Goal: Communication & Community: Answer question/provide support

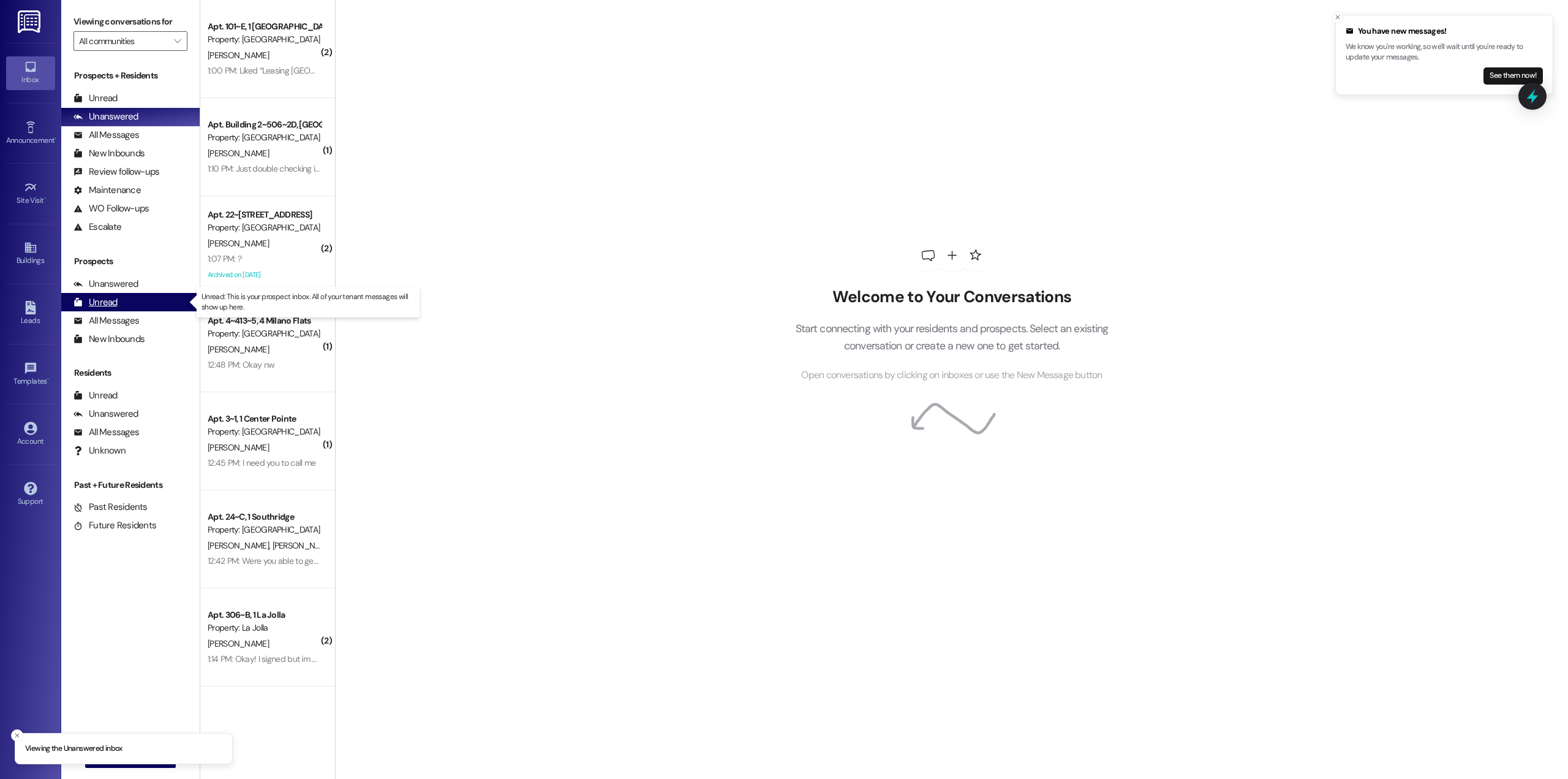
click at [121, 302] on div "Unread (0)" at bounding box center [131, 302] width 138 height 18
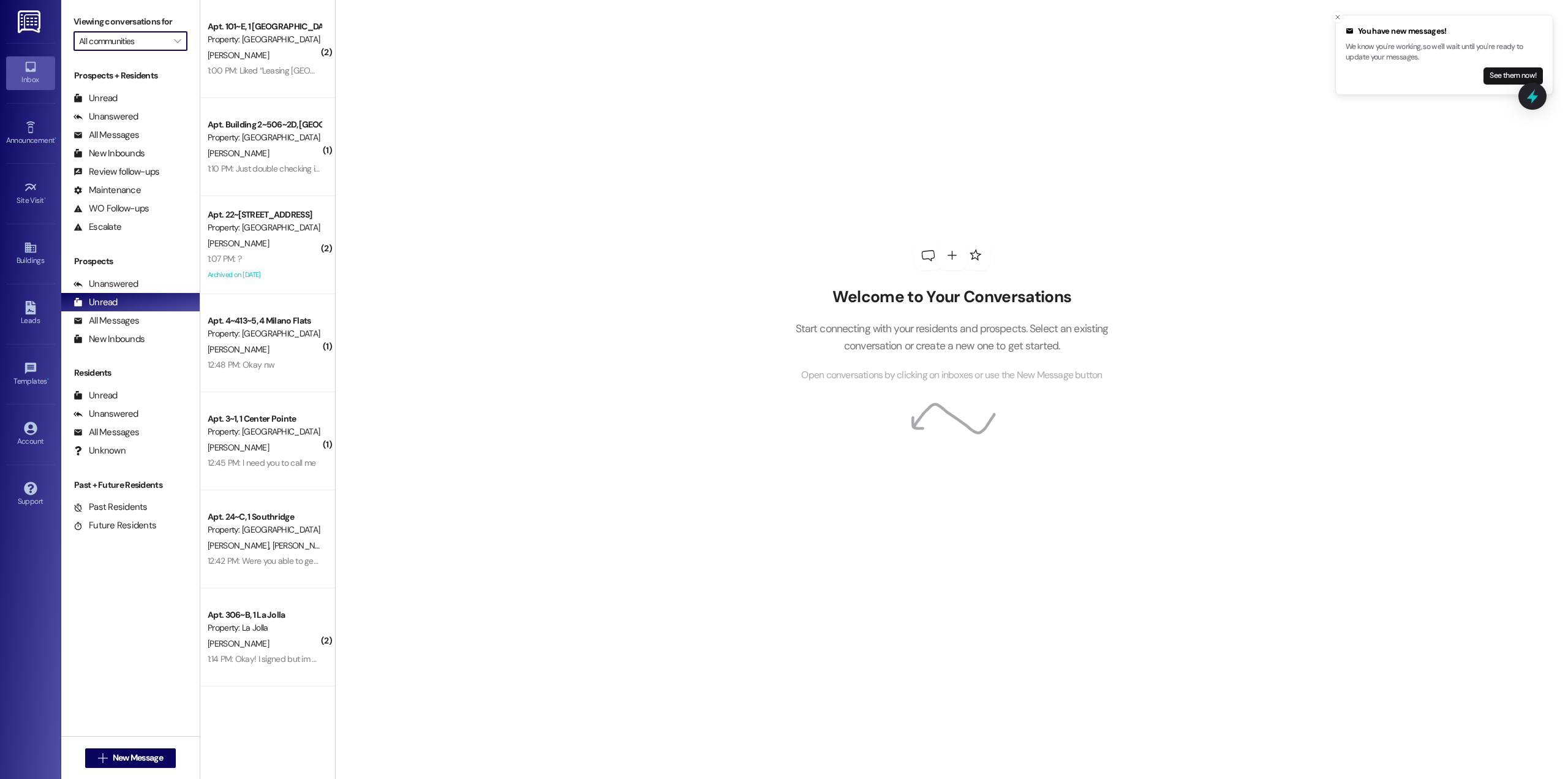
click at [142, 41] on input "All communities" at bounding box center [123, 41] width 88 height 19
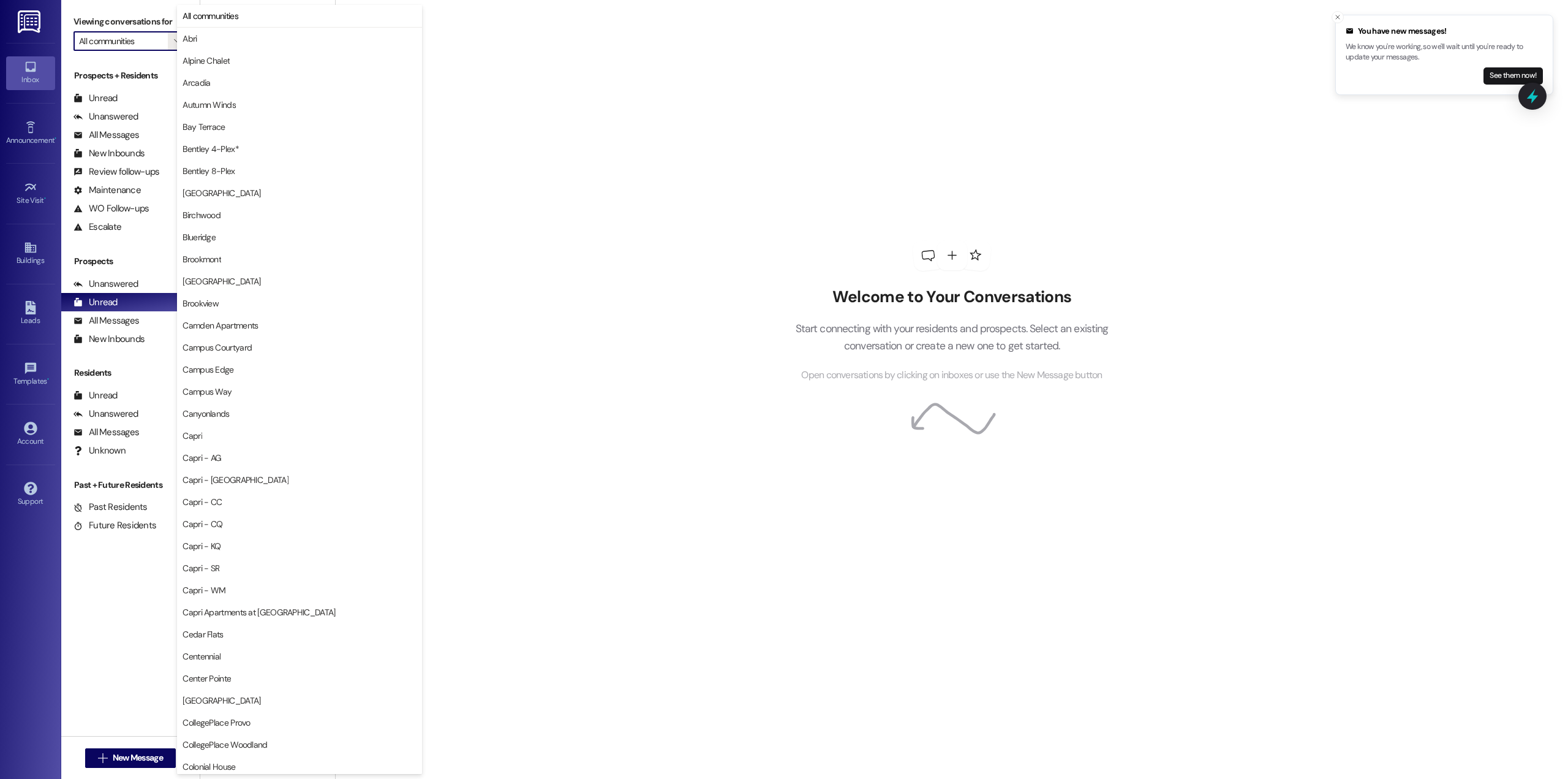
type input "Fleur De Lis Apartments"
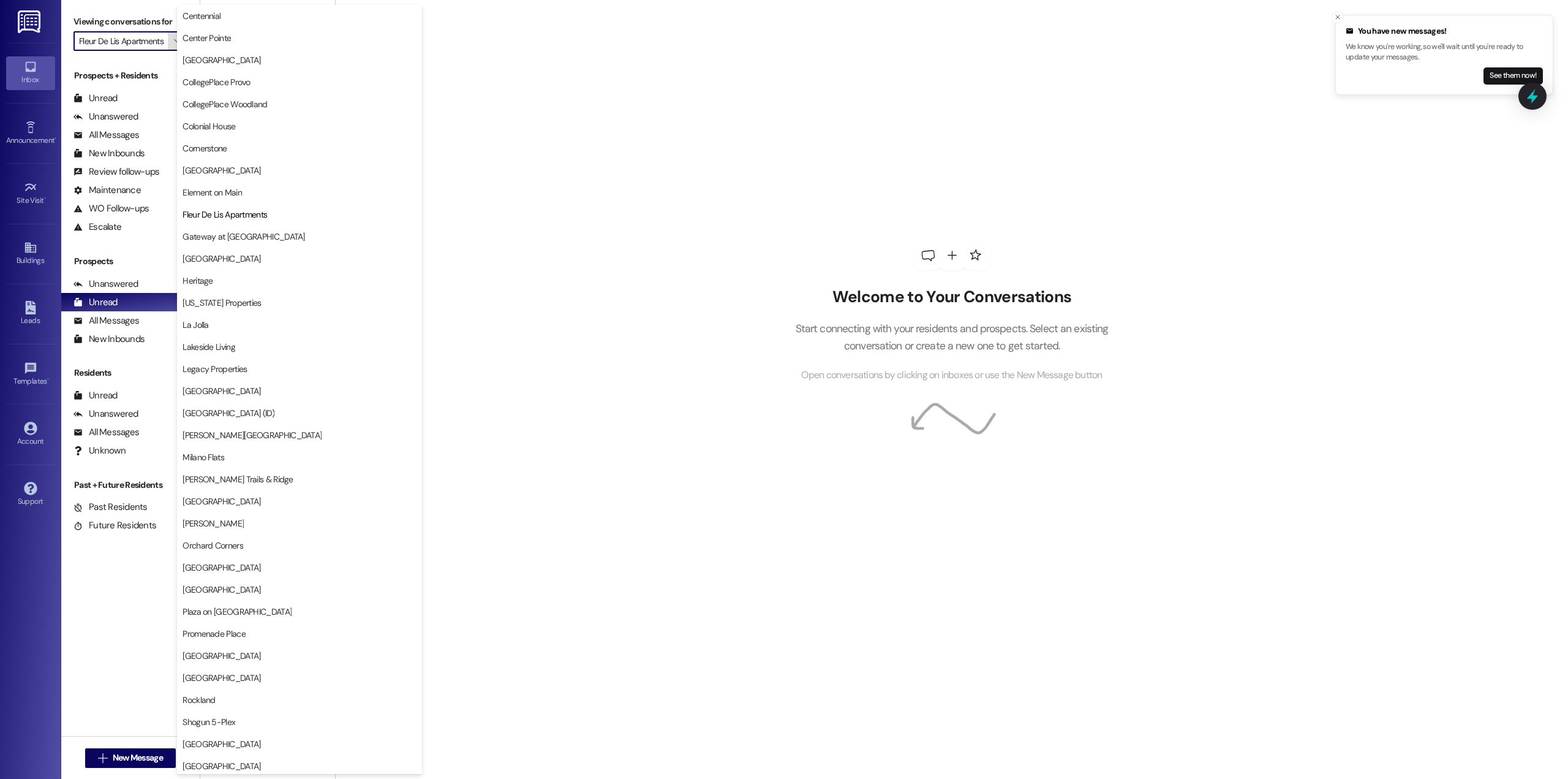
click at [172, 40] on span "" at bounding box center [177, 41] width 12 height 19
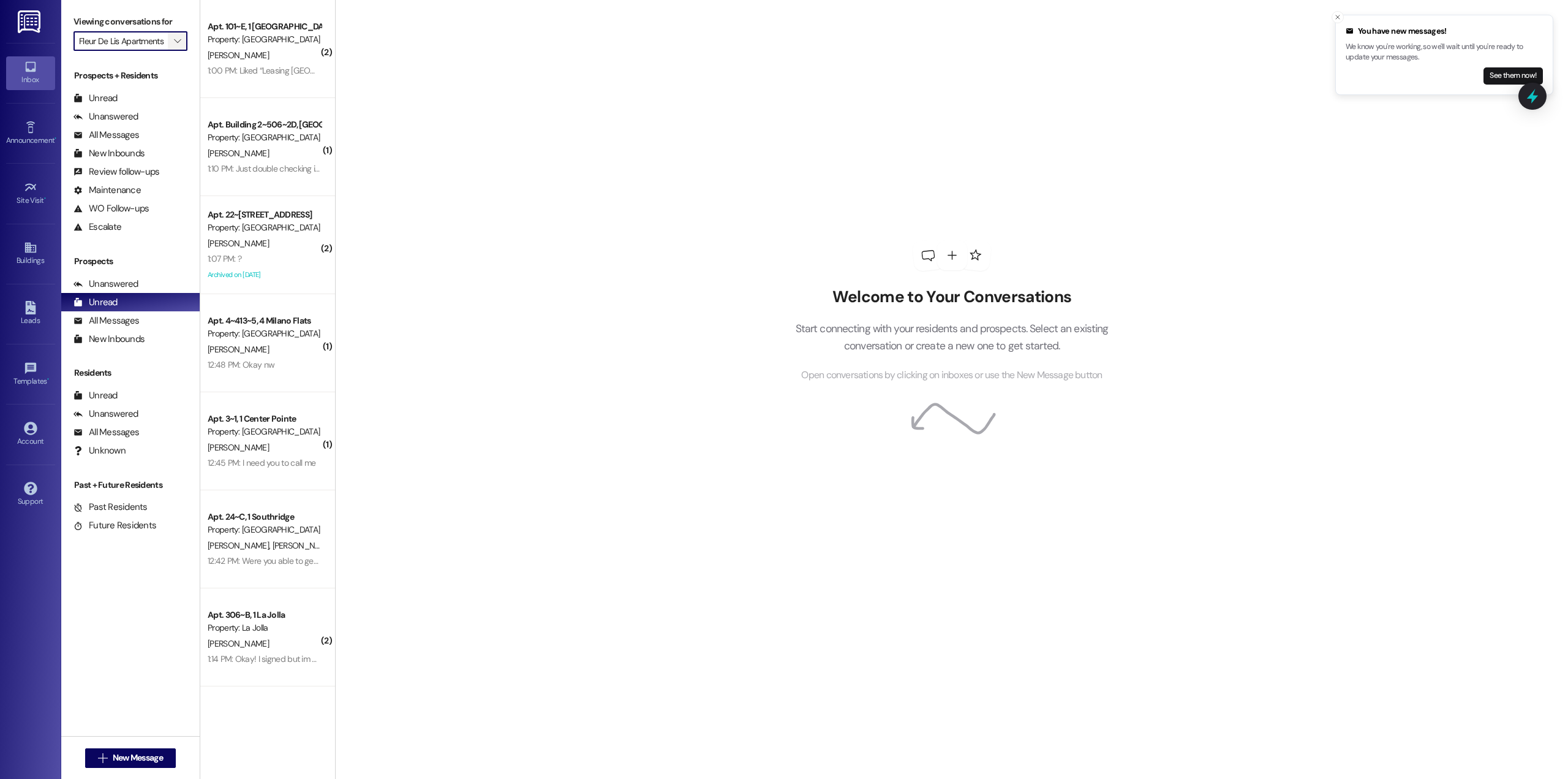
click at [174, 43] on icon "" at bounding box center [177, 41] width 6 height 10
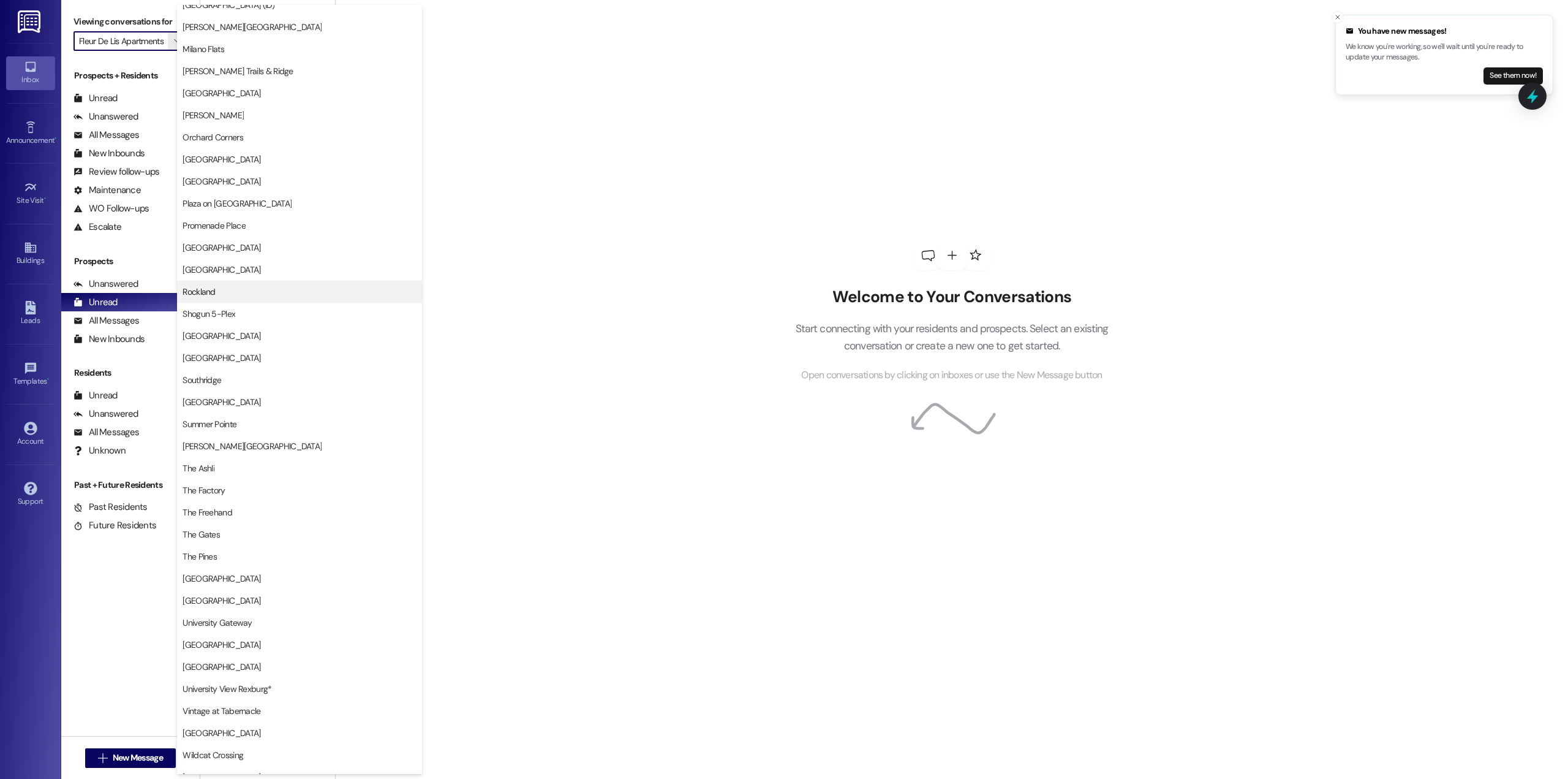
scroll to position [1085, 0]
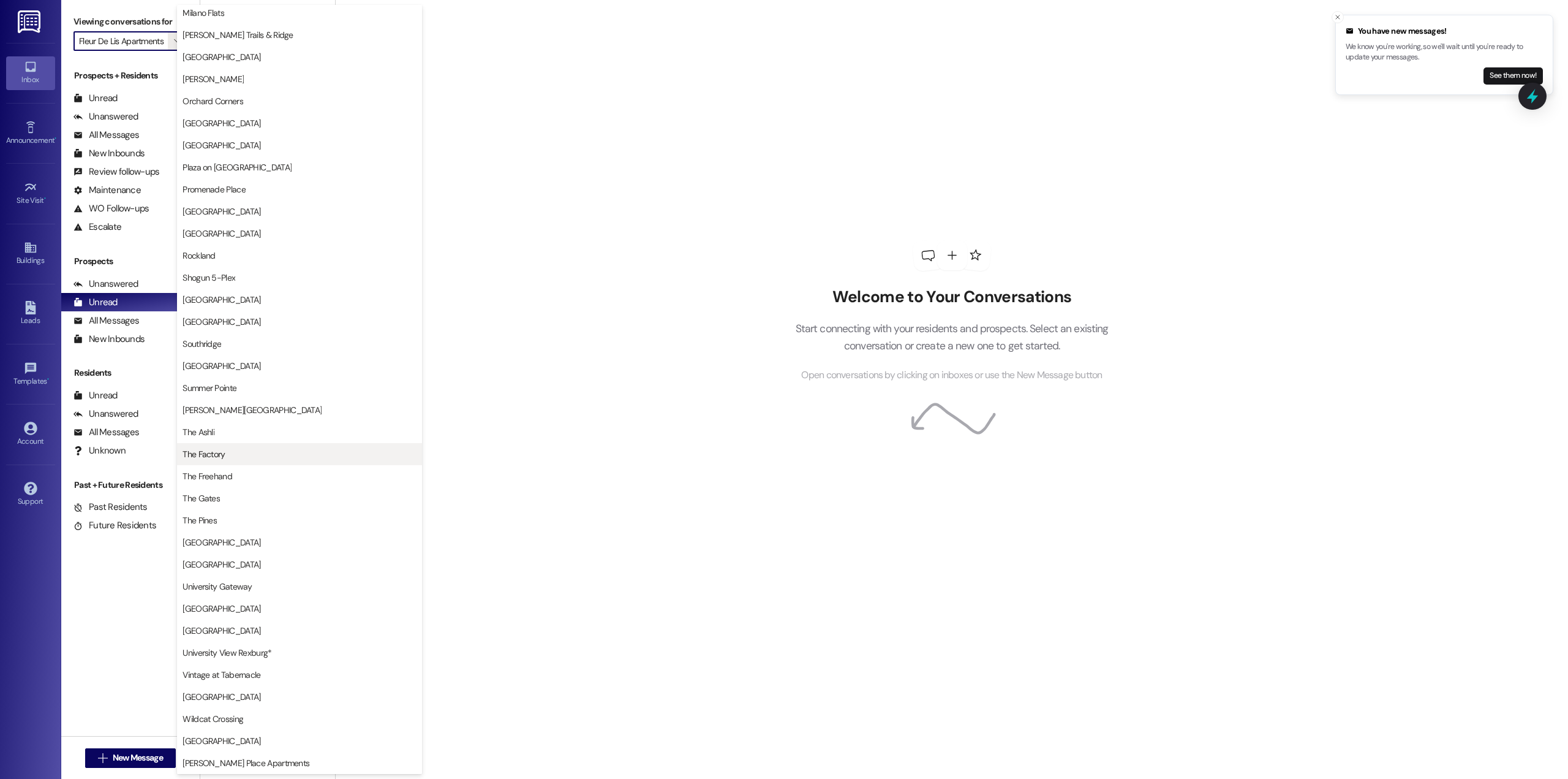
click at [257, 459] on span "The Factory" at bounding box center [299, 453] width 234 height 12
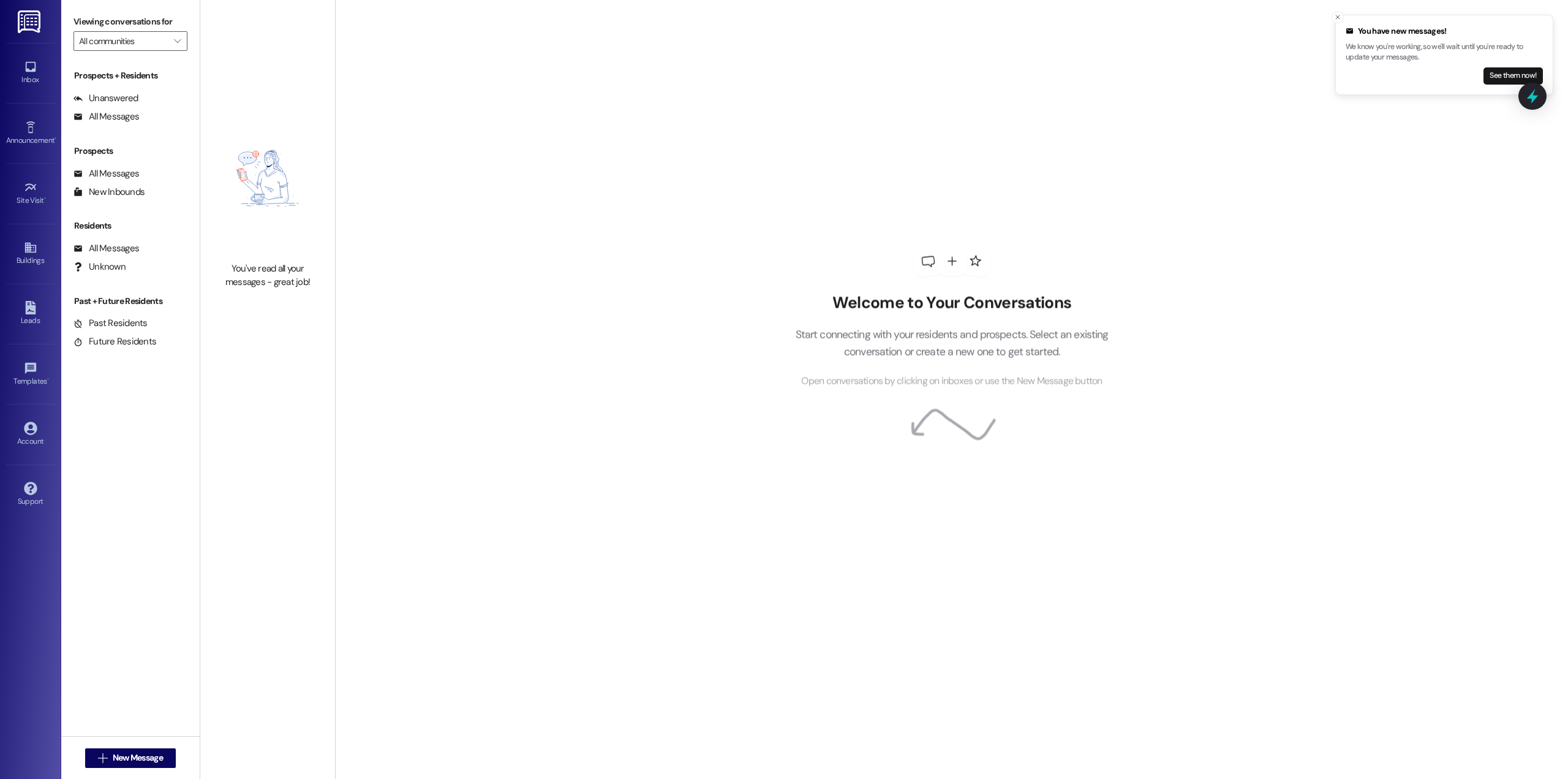
type input "The Factory"
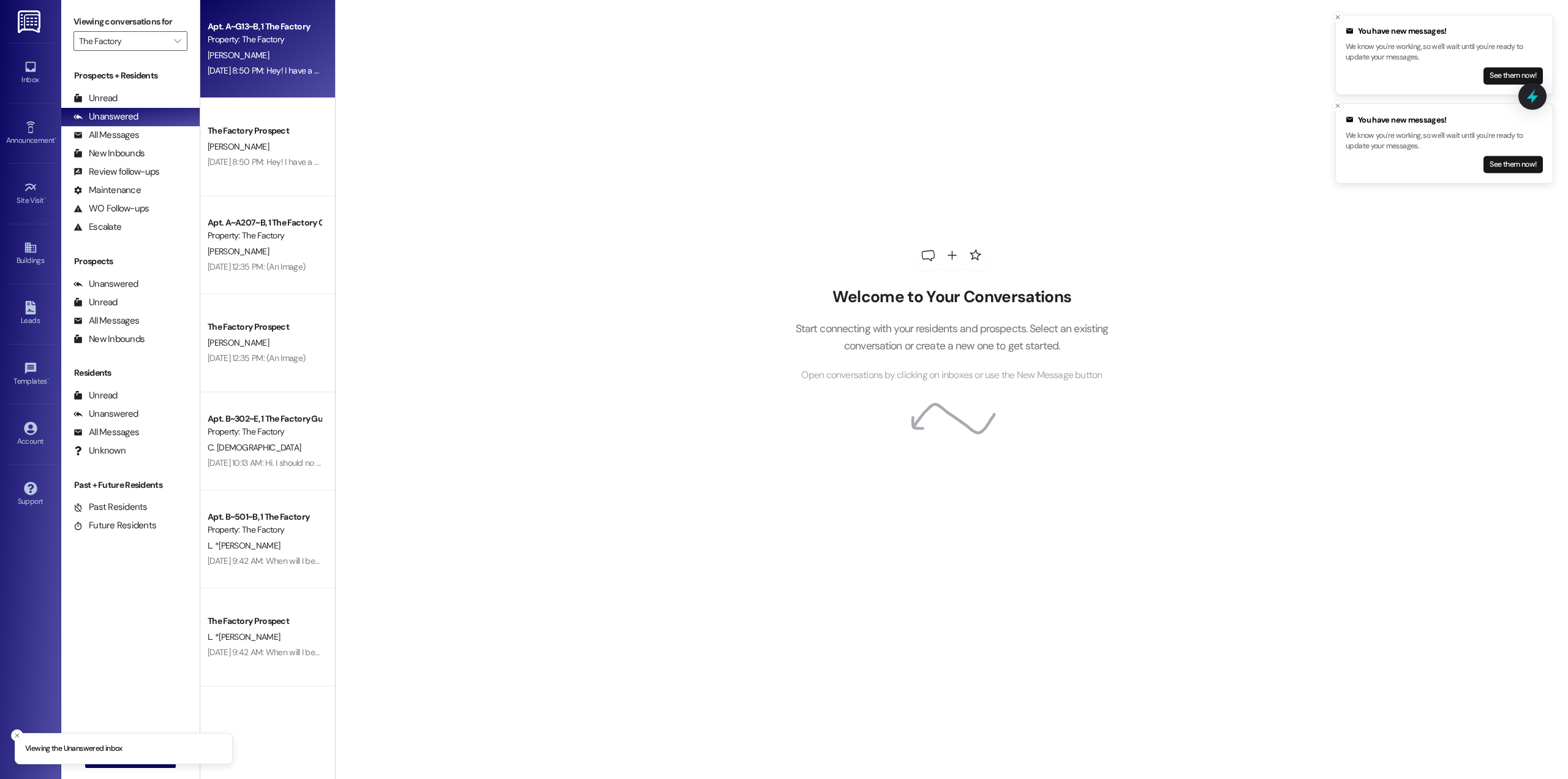
click at [234, 79] on div "Apt. A~G13~B, 1 The Factory Property: The Factory [PERSON_NAME] [DATE] 8:50 PM:…" at bounding box center [268, 49] width 134 height 98
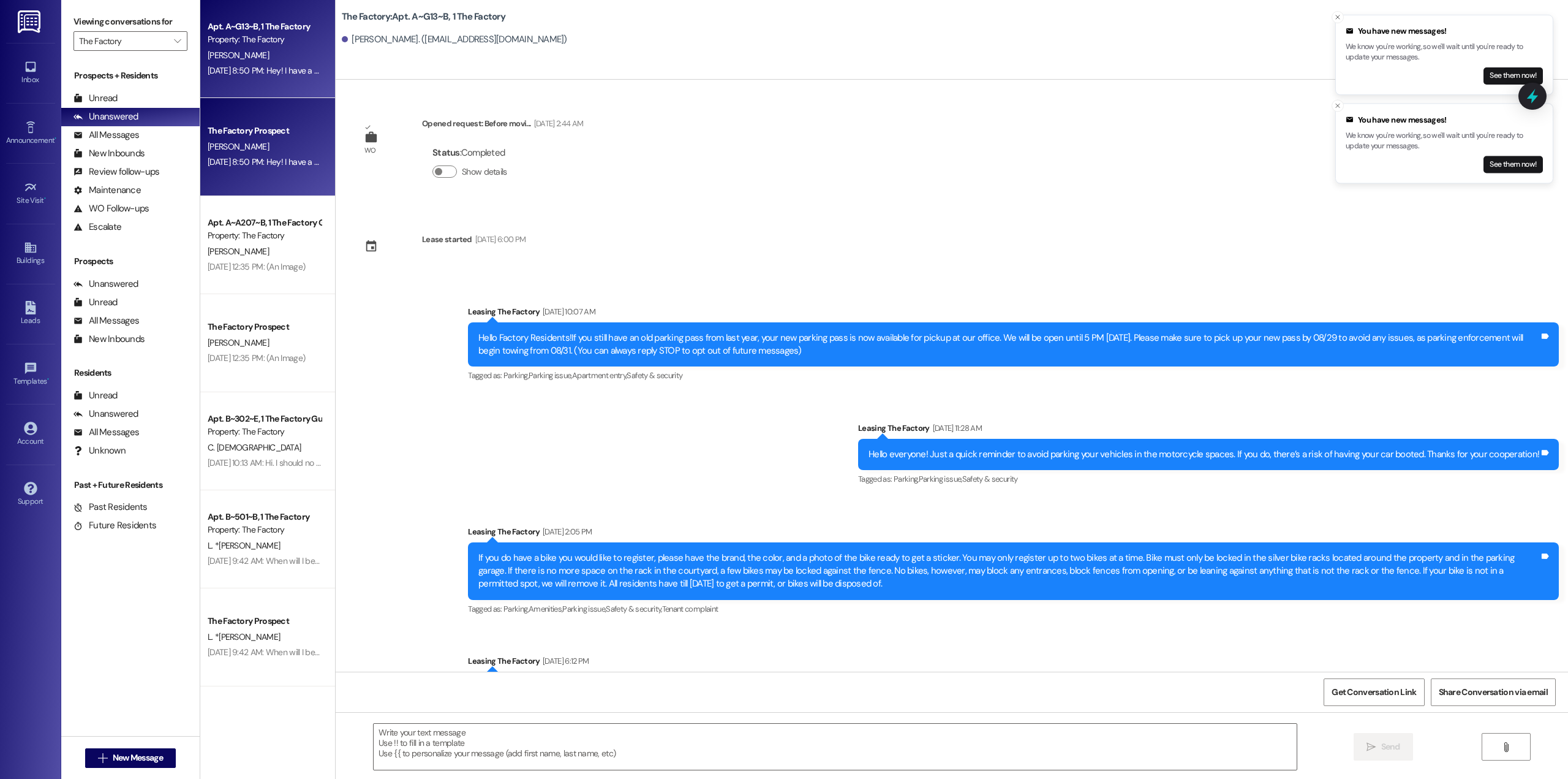
scroll to position [9854, 0]
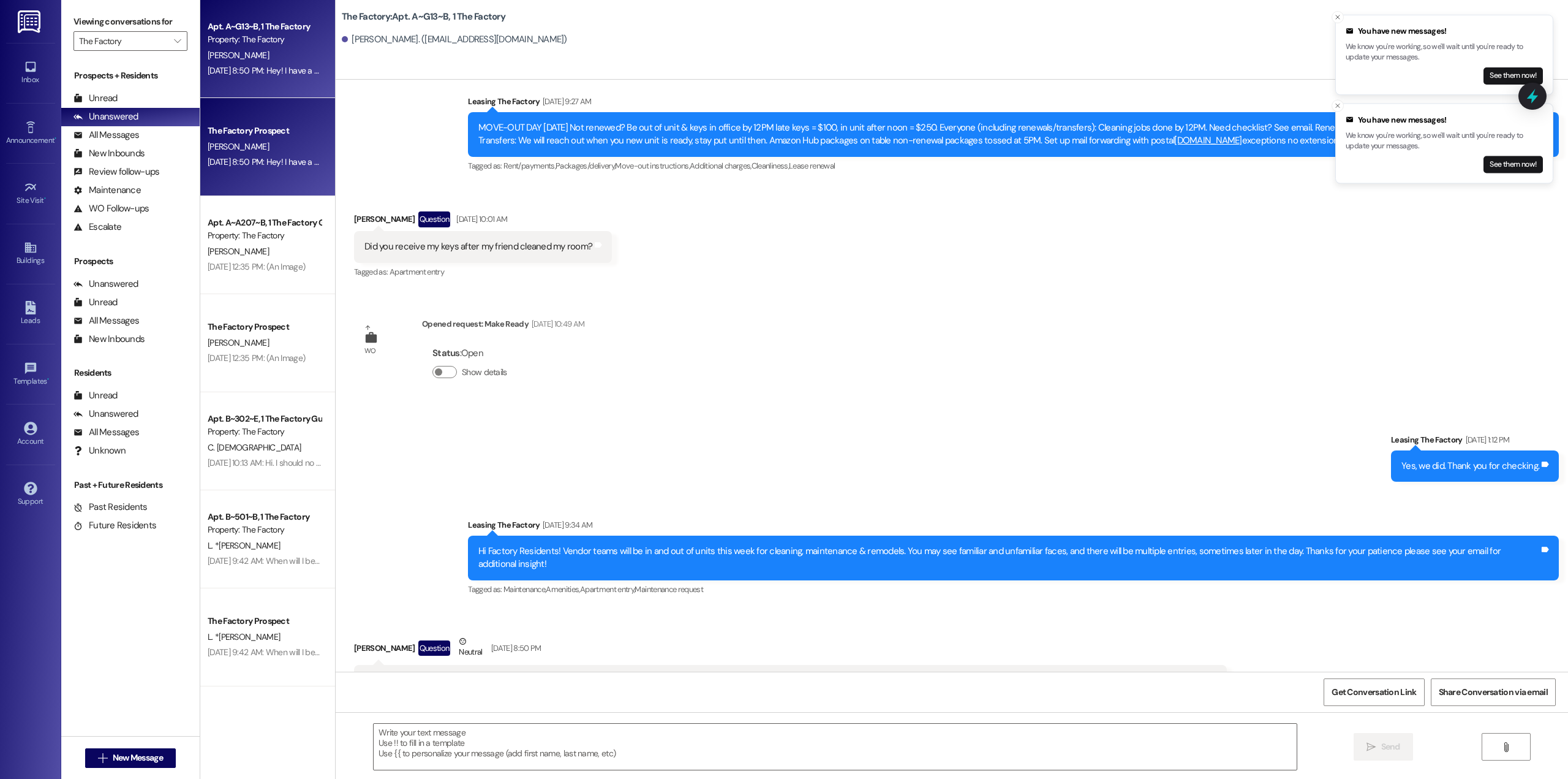
click at [268, 156] on div "[DATE] 8:50 PM: Hey! I have a question, according to the email sent out [DATE],…" at bounding box center [264, 162] width 116 height 16
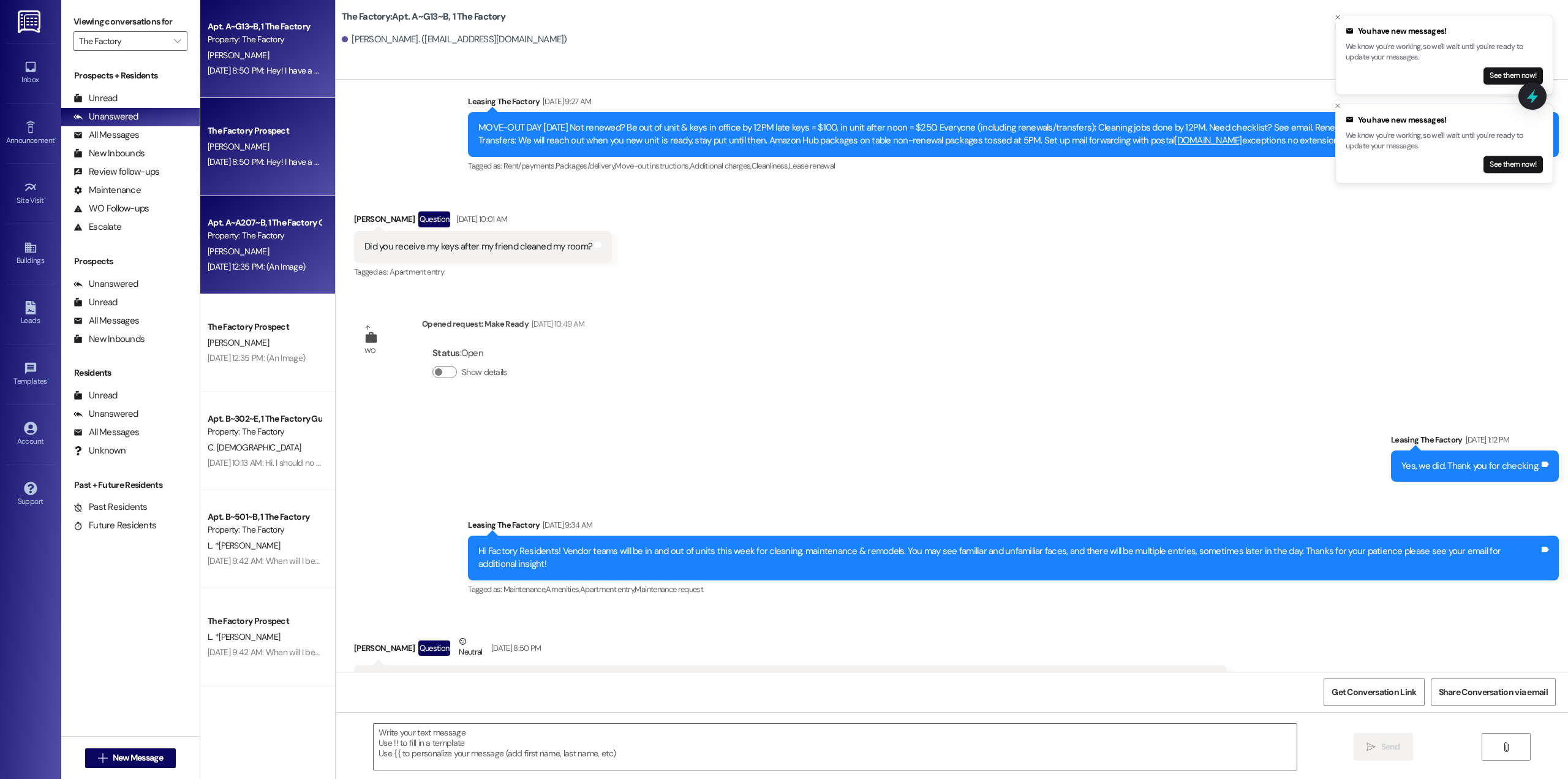
click at [258, 232] on div "Property: The Factory" at bounding box center [264, 236] width 113 height 13
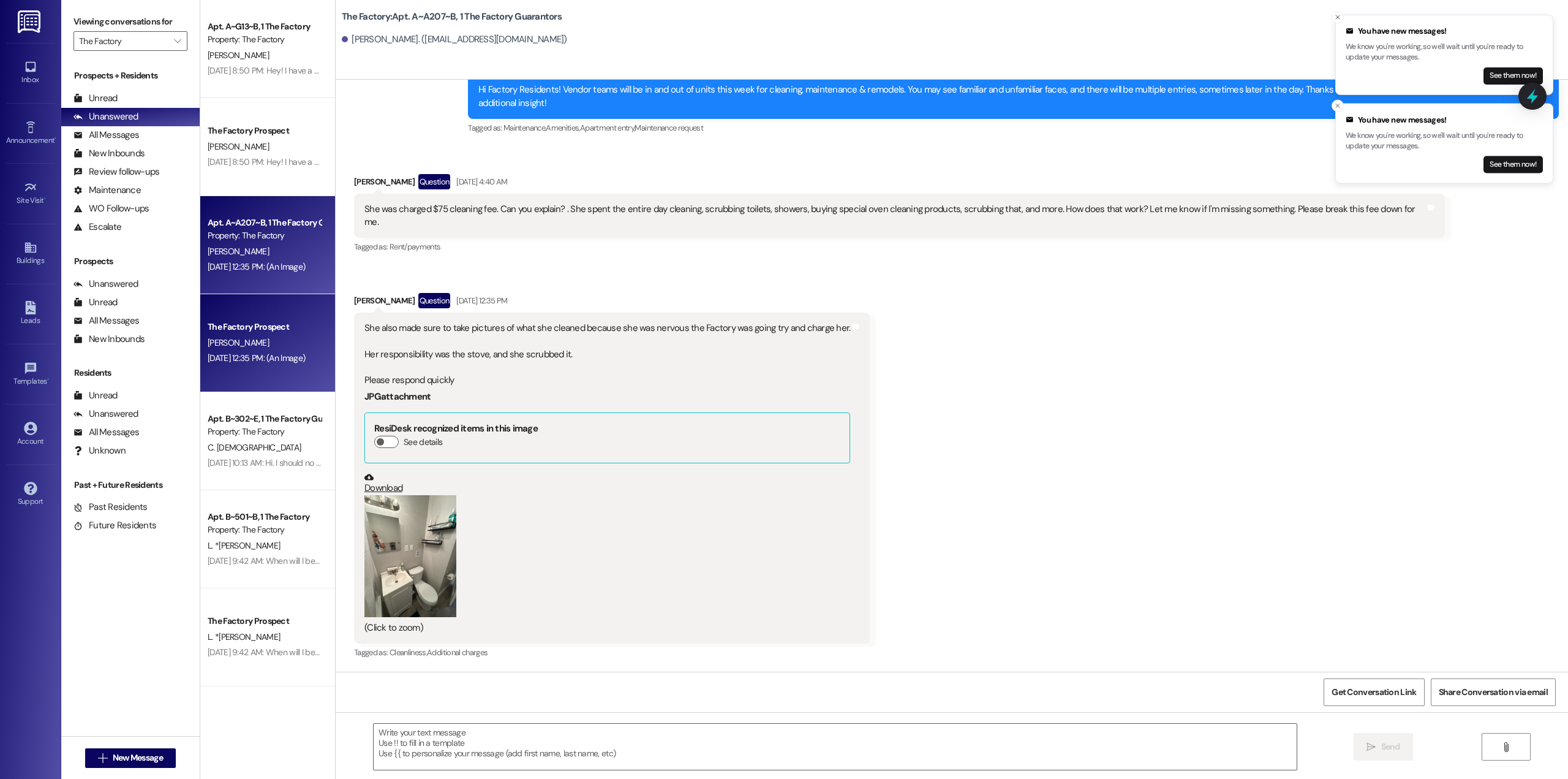
scroll to position [4082, 0]
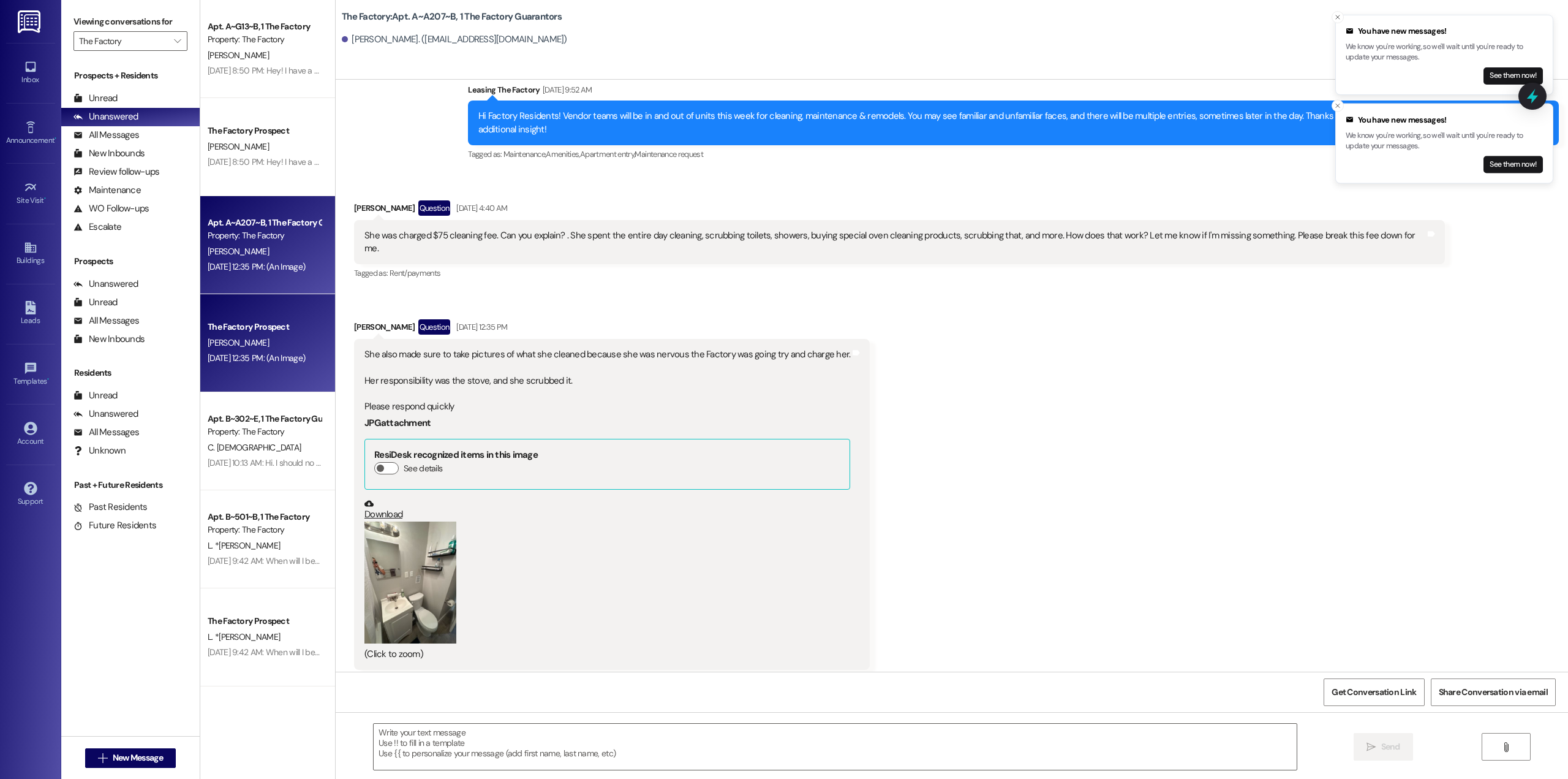
click at [230, 446] on div "C. [DEMOGRAPHIC_DATA]" at bounding box center [264, 448] width 116 height 16
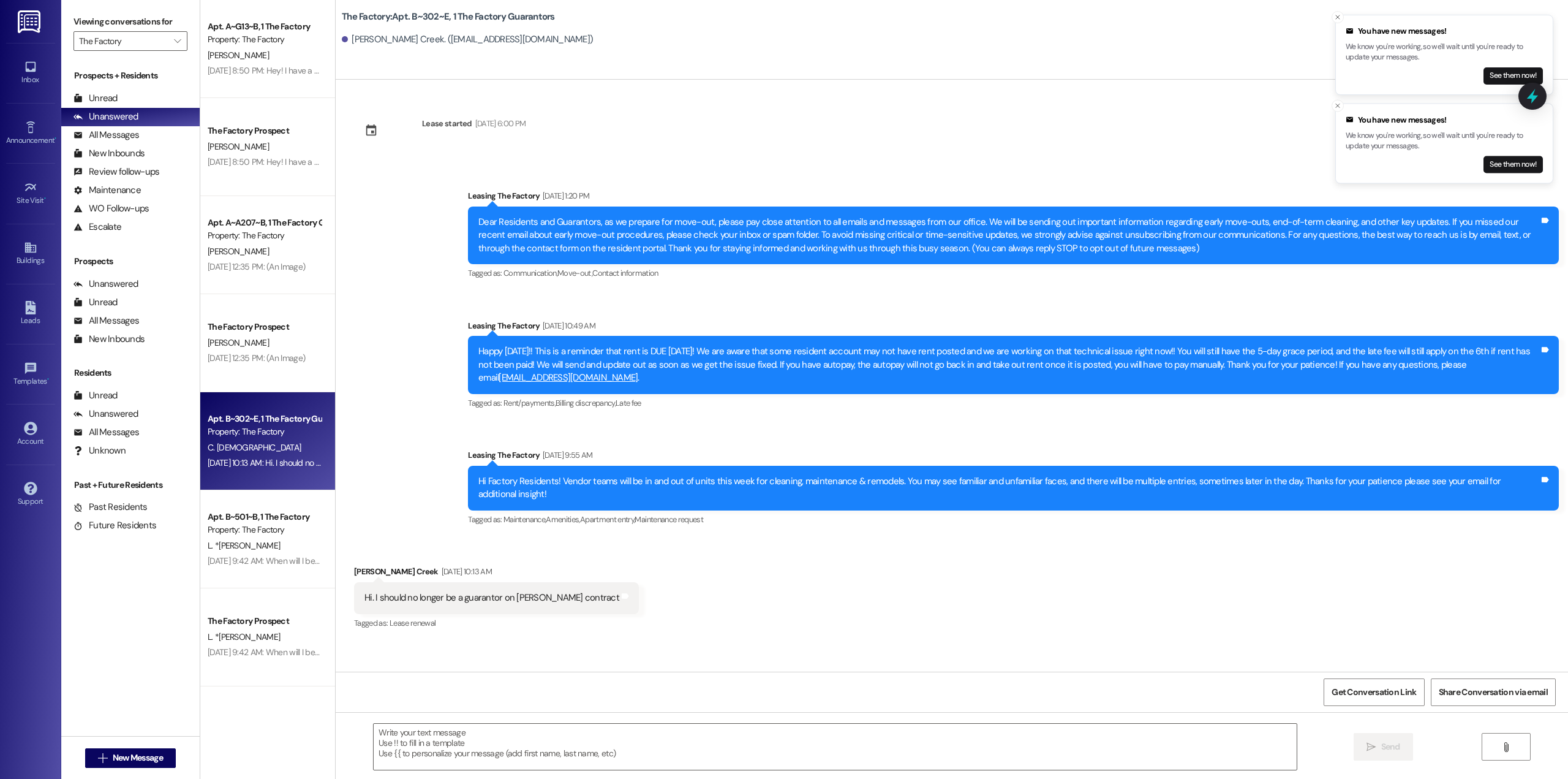
scroll to position [0, 0]
click at [116, 299] on div "Unread" at bounding box center [96, 302] width 44 height 13
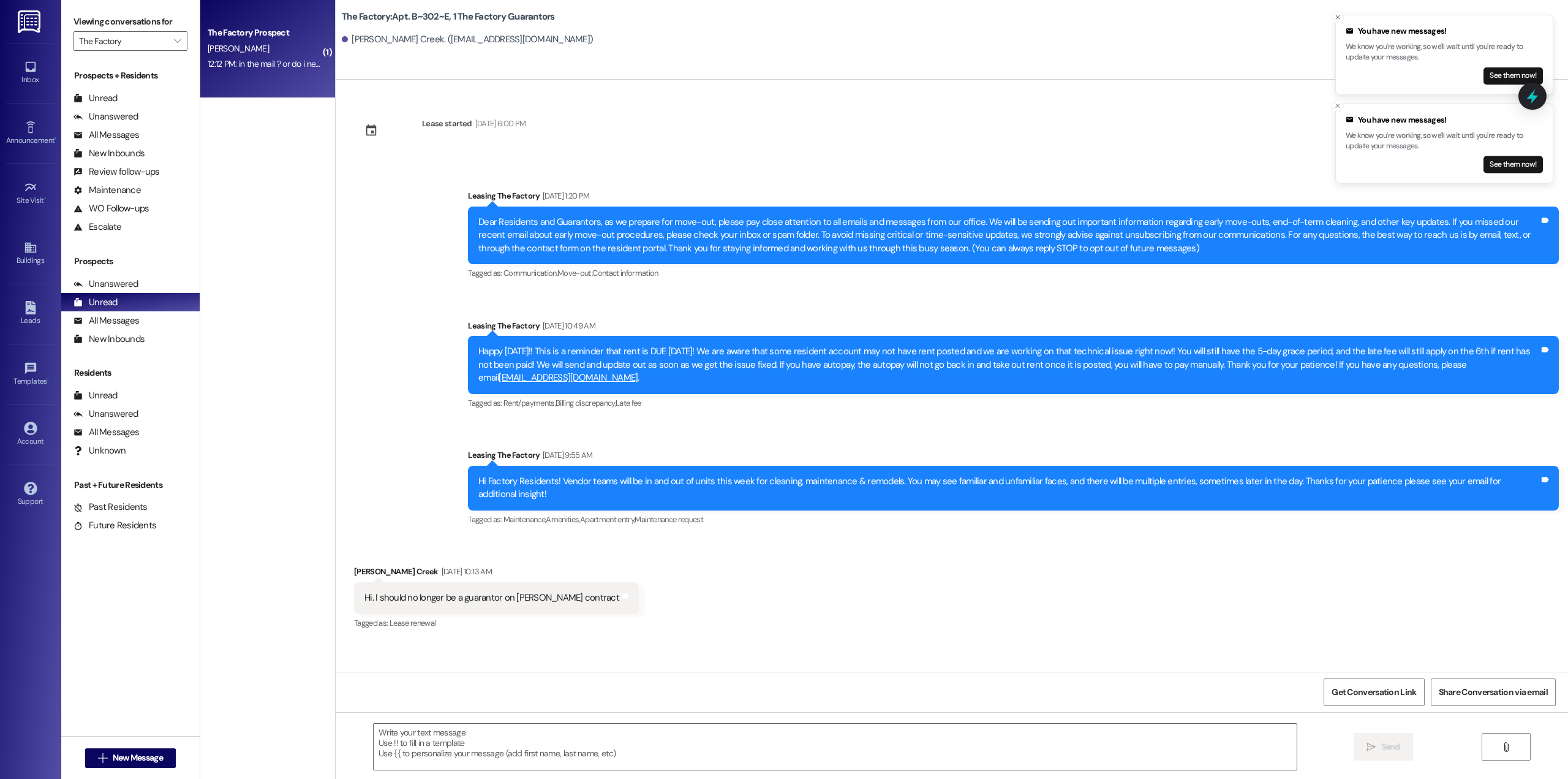
click at [263, 53] on div "[PERSON_NAME]" at bounding box center [264, 49] width 116 height 16
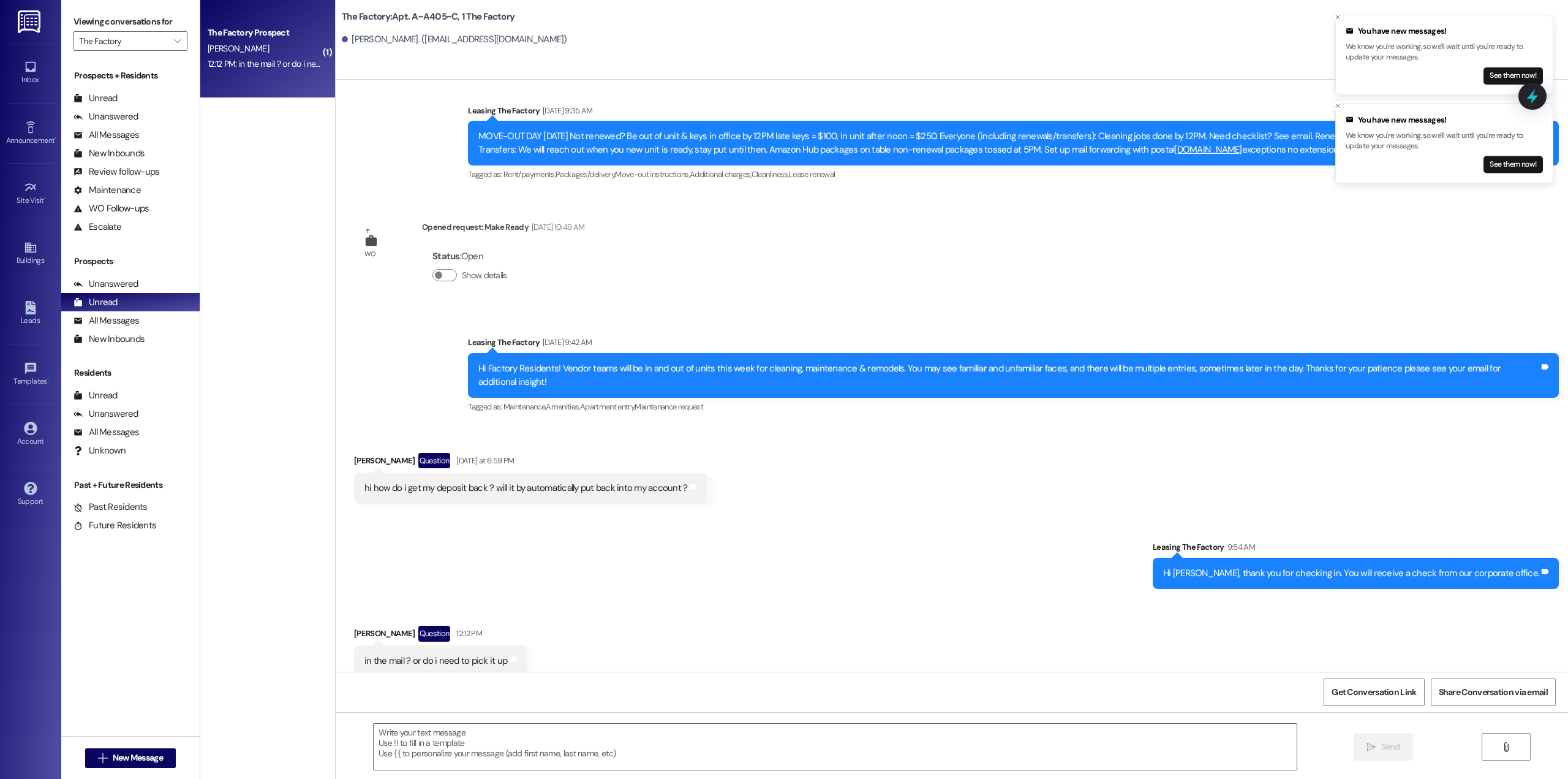
scroll to position [4433, 0]
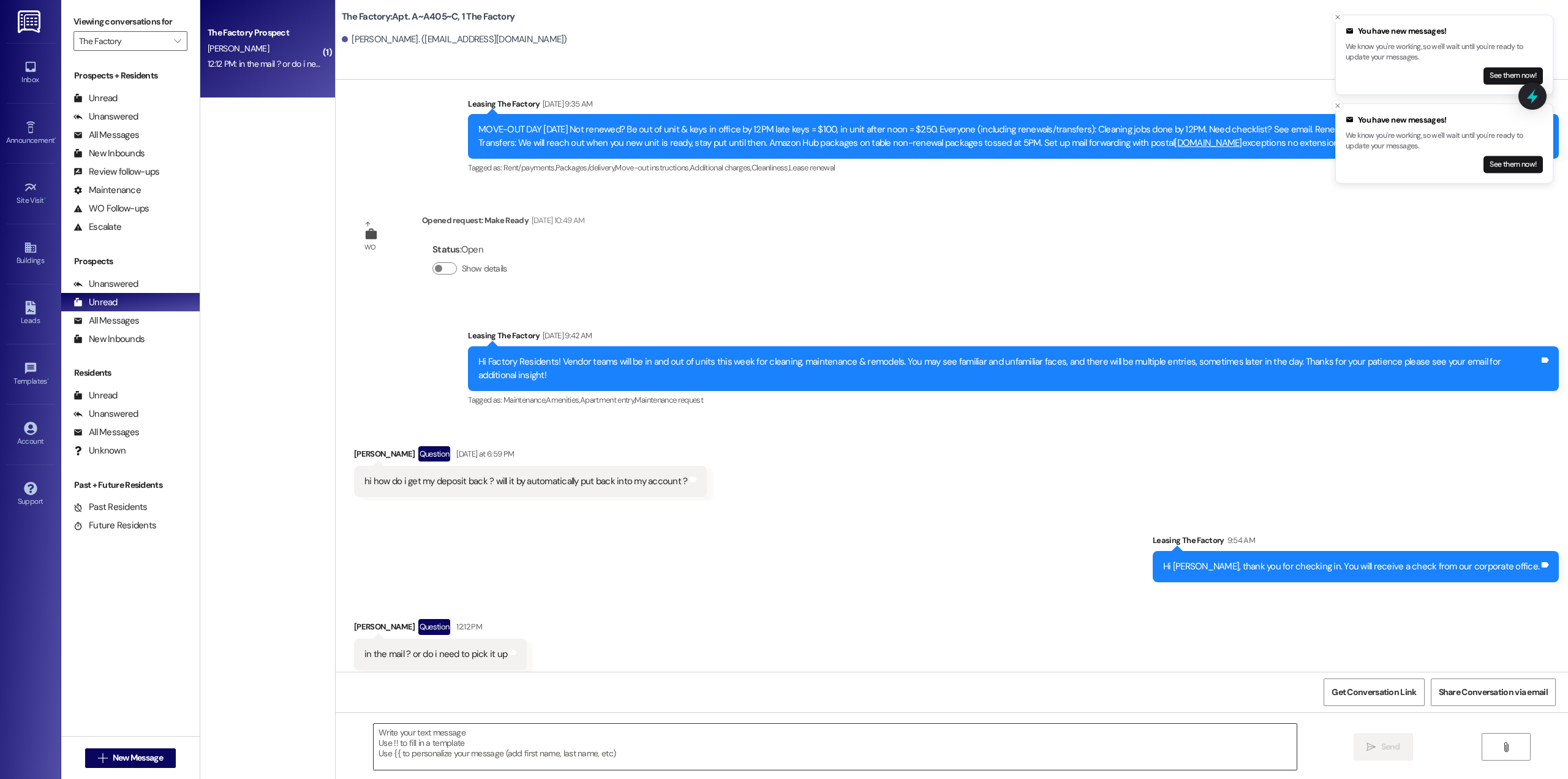
click at [528, 743] on textarea at bounding box center [835, 747] width 923 height 46
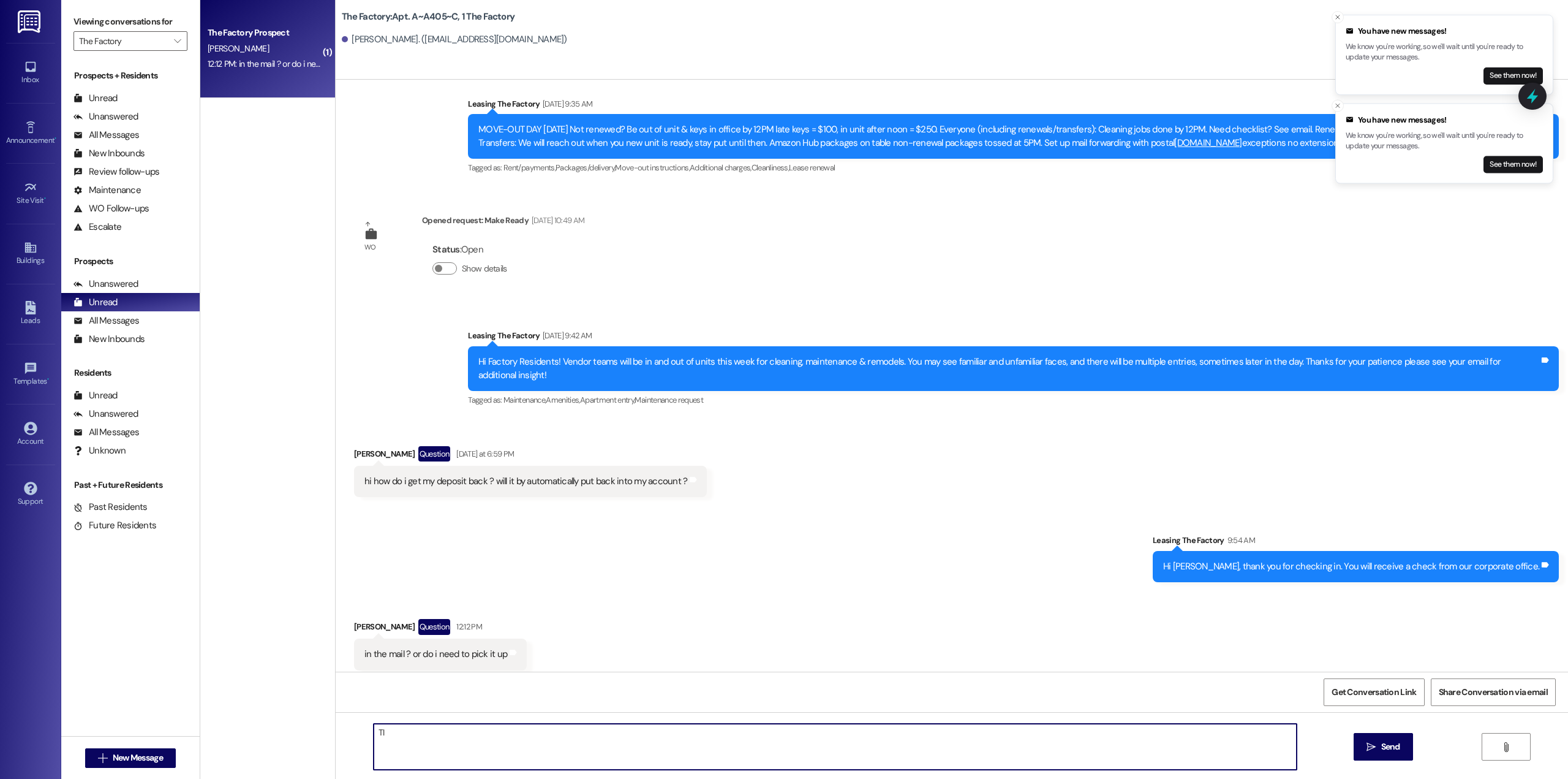
type textarea "T"
type textarea "It will be mailed to you!"
click at [1388, 745] on span "Send" at bounding box center [1390, 747] width 19 height 13
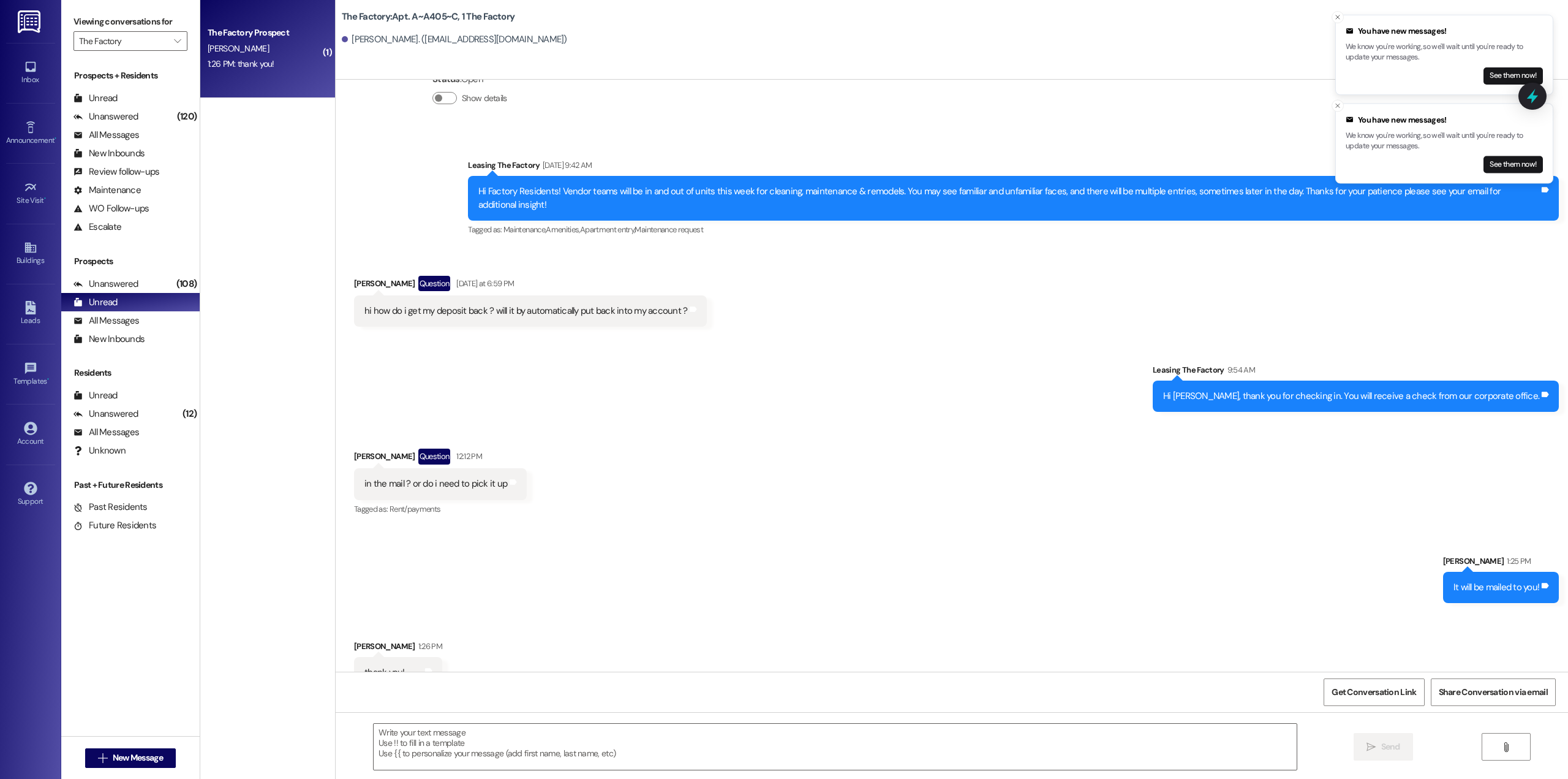
scroll to position [4604, 0]
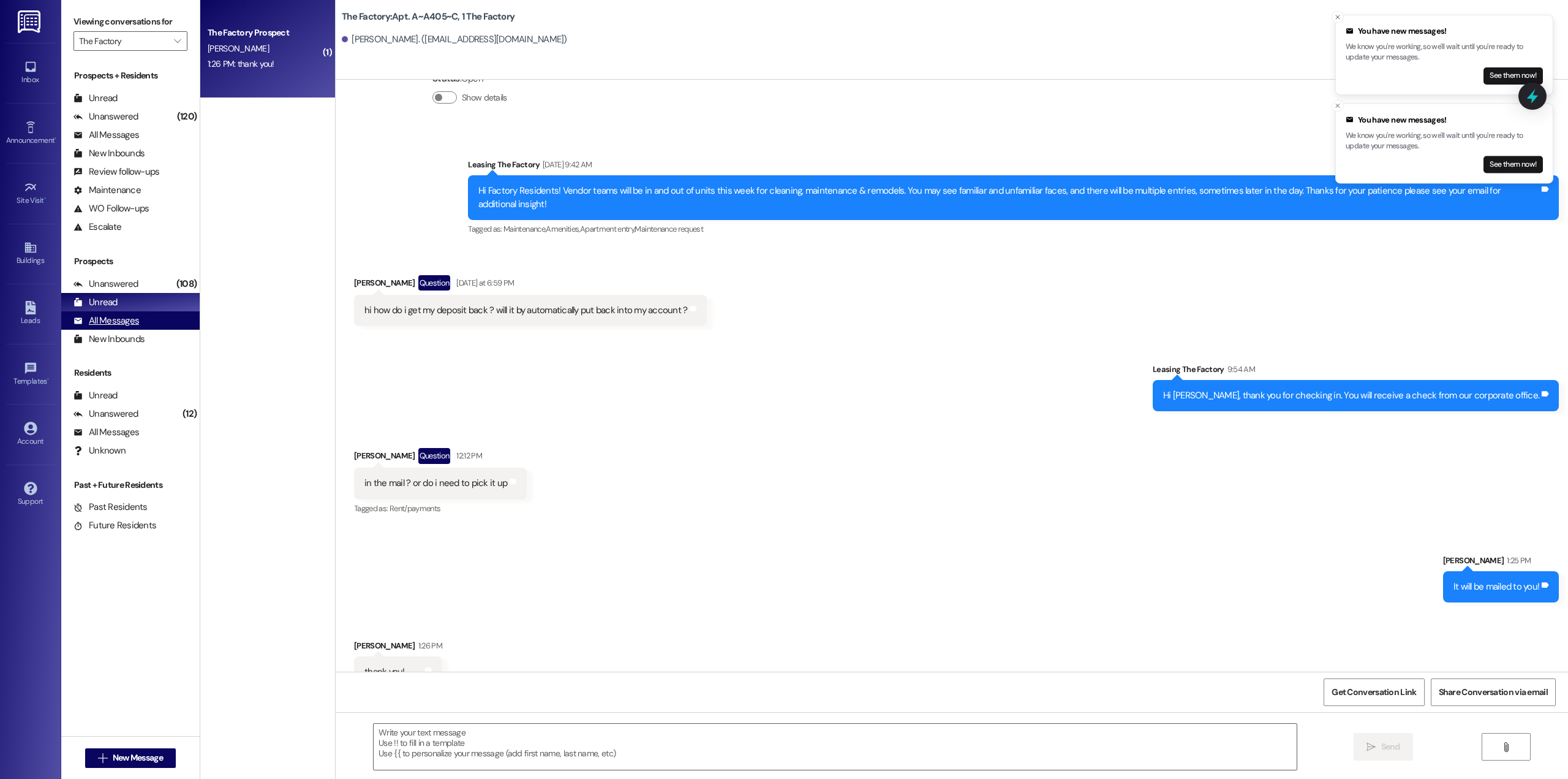
click at [123, 326] on div "All Messages" at bounding box center [106, 320] width 65 height 13
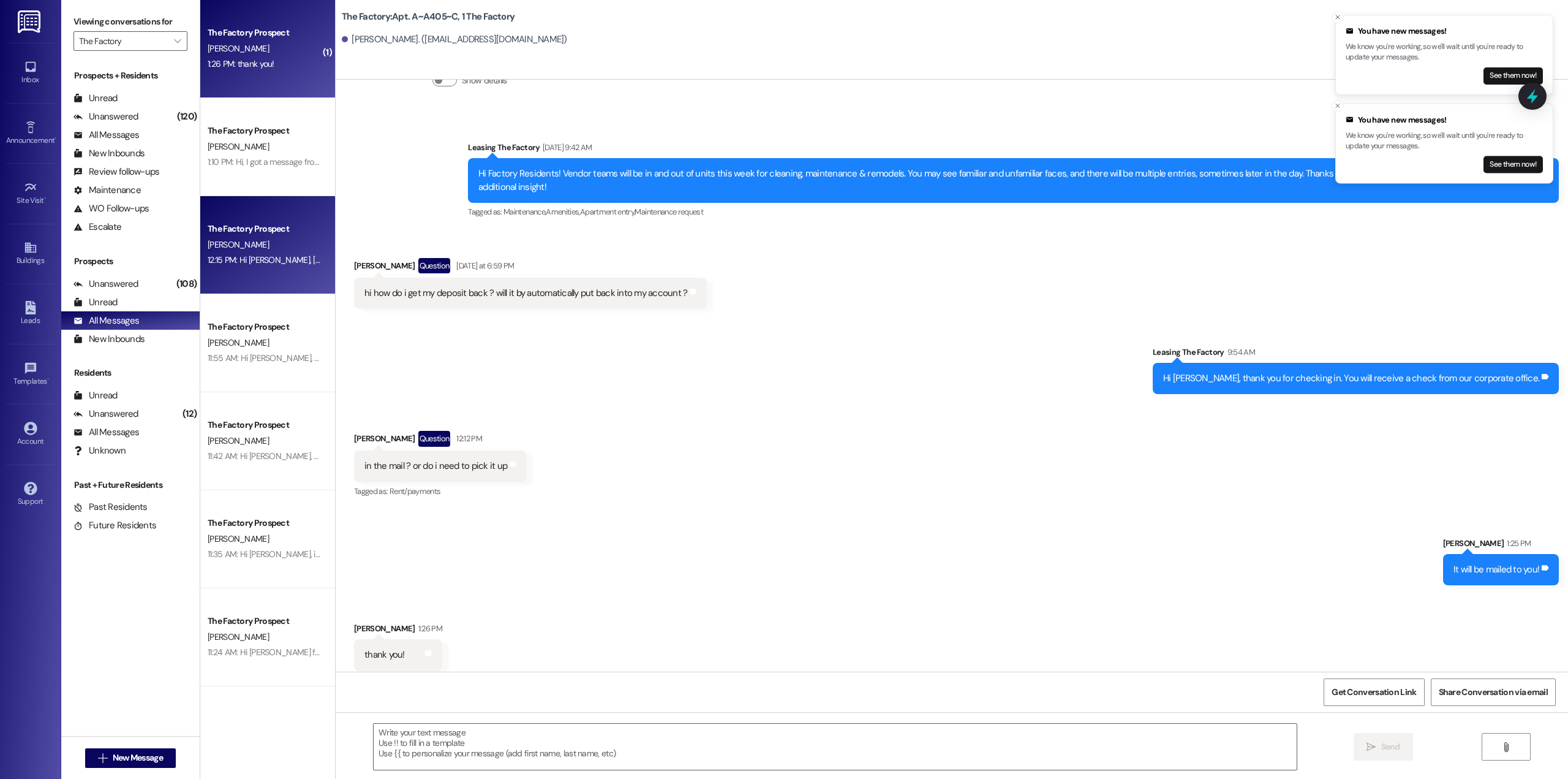
click at [253, 239] on div "[PERSON_NAME]" at bounding box center [264, 244] width 116 height 16
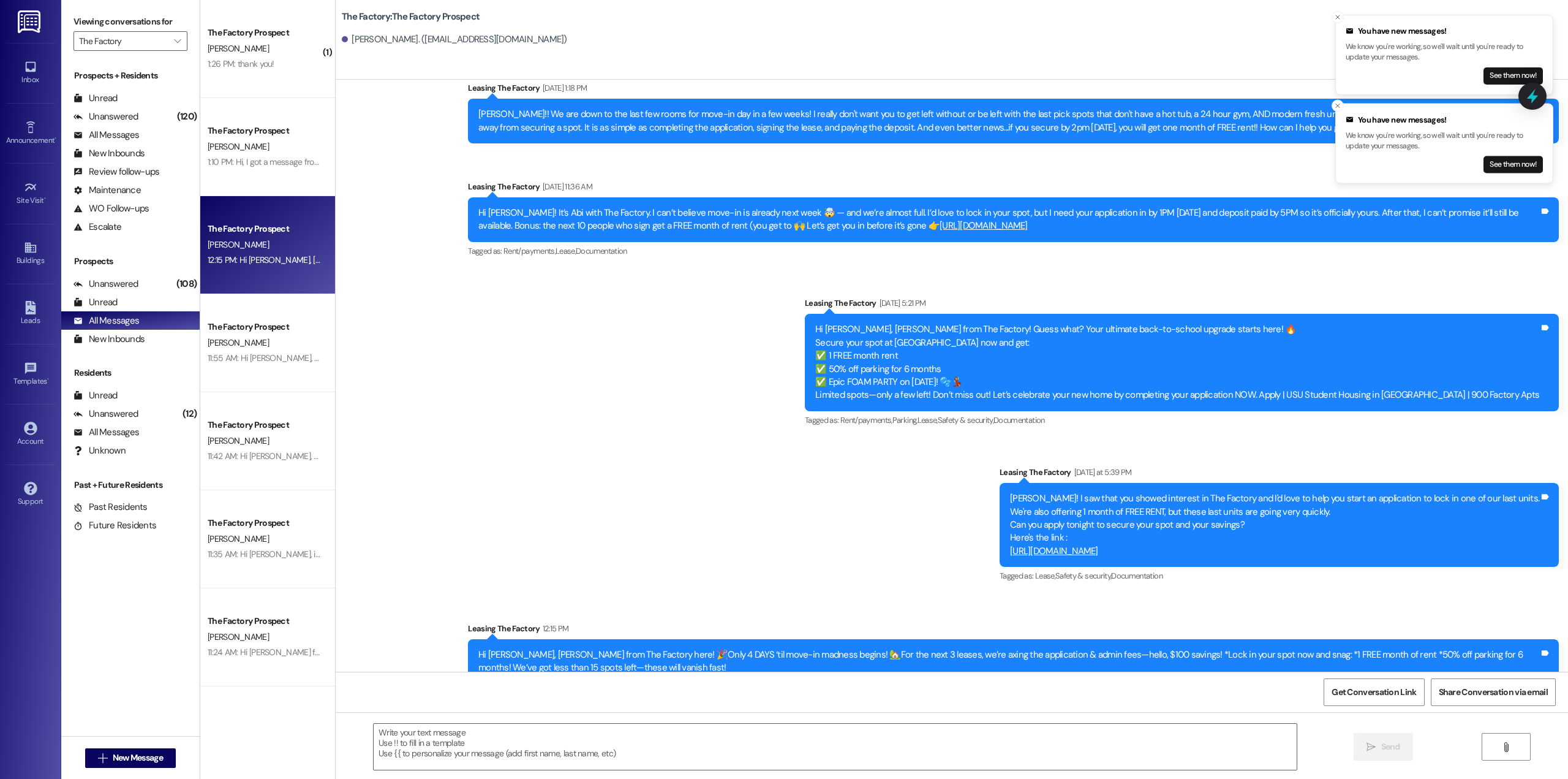
scroll to position [2354, 0]
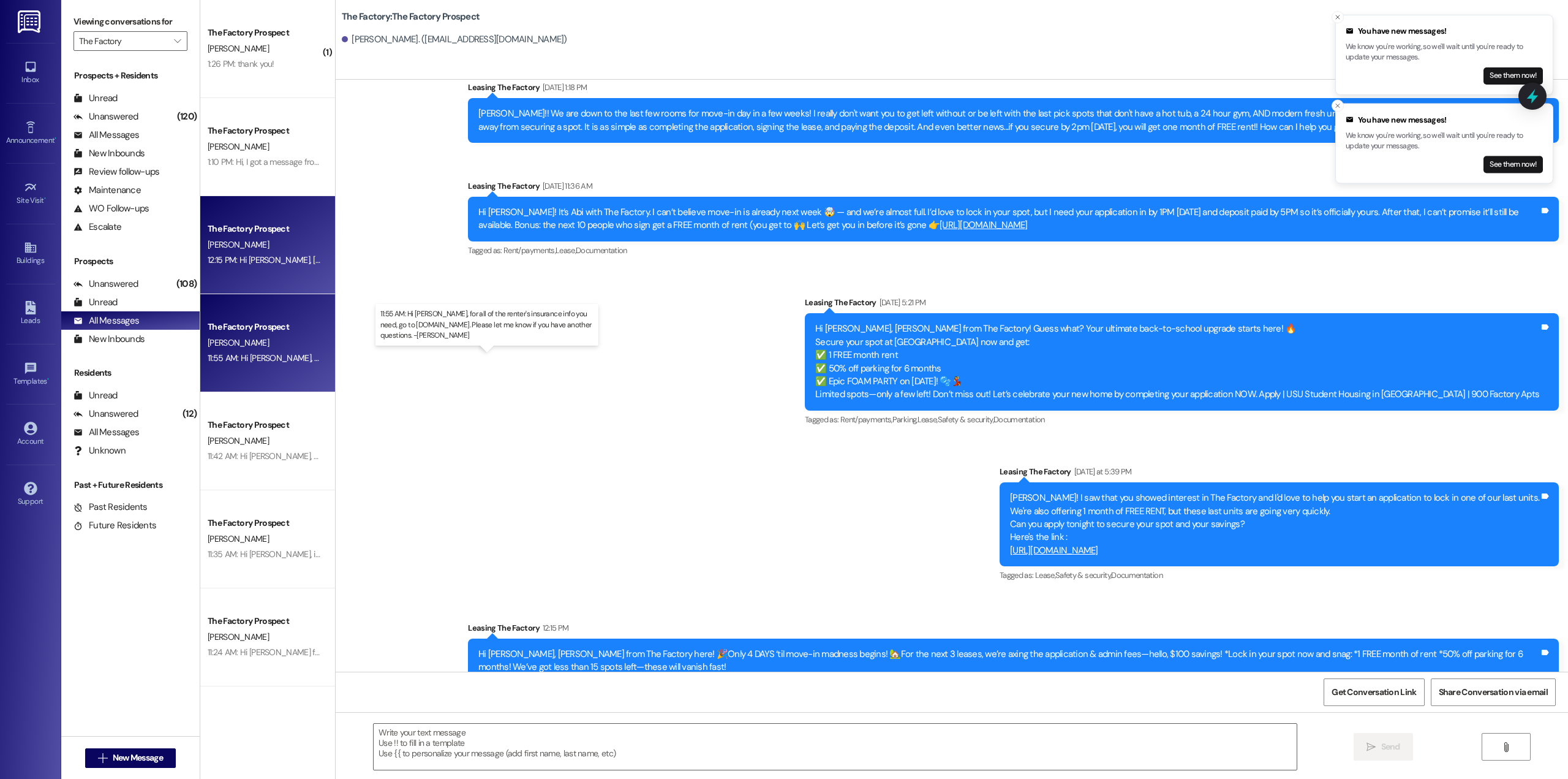
click at [271, 362] on div "11:55 AM: Hi [PERSON_NAME], for all of the renter's insurance info you need, go…" at bounding box center [506, 358] width 598 height 11
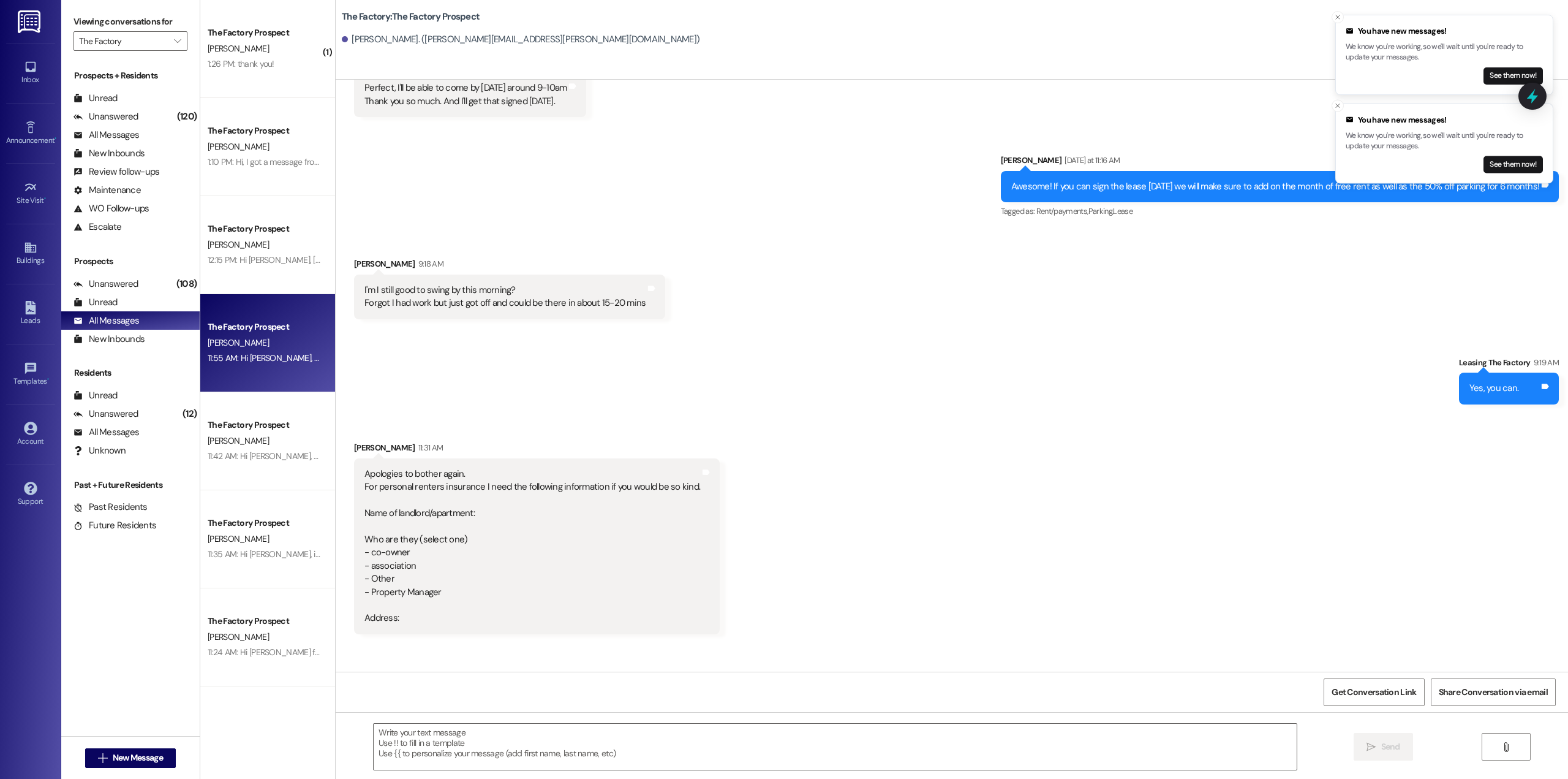
scroll to position [1140, 0]
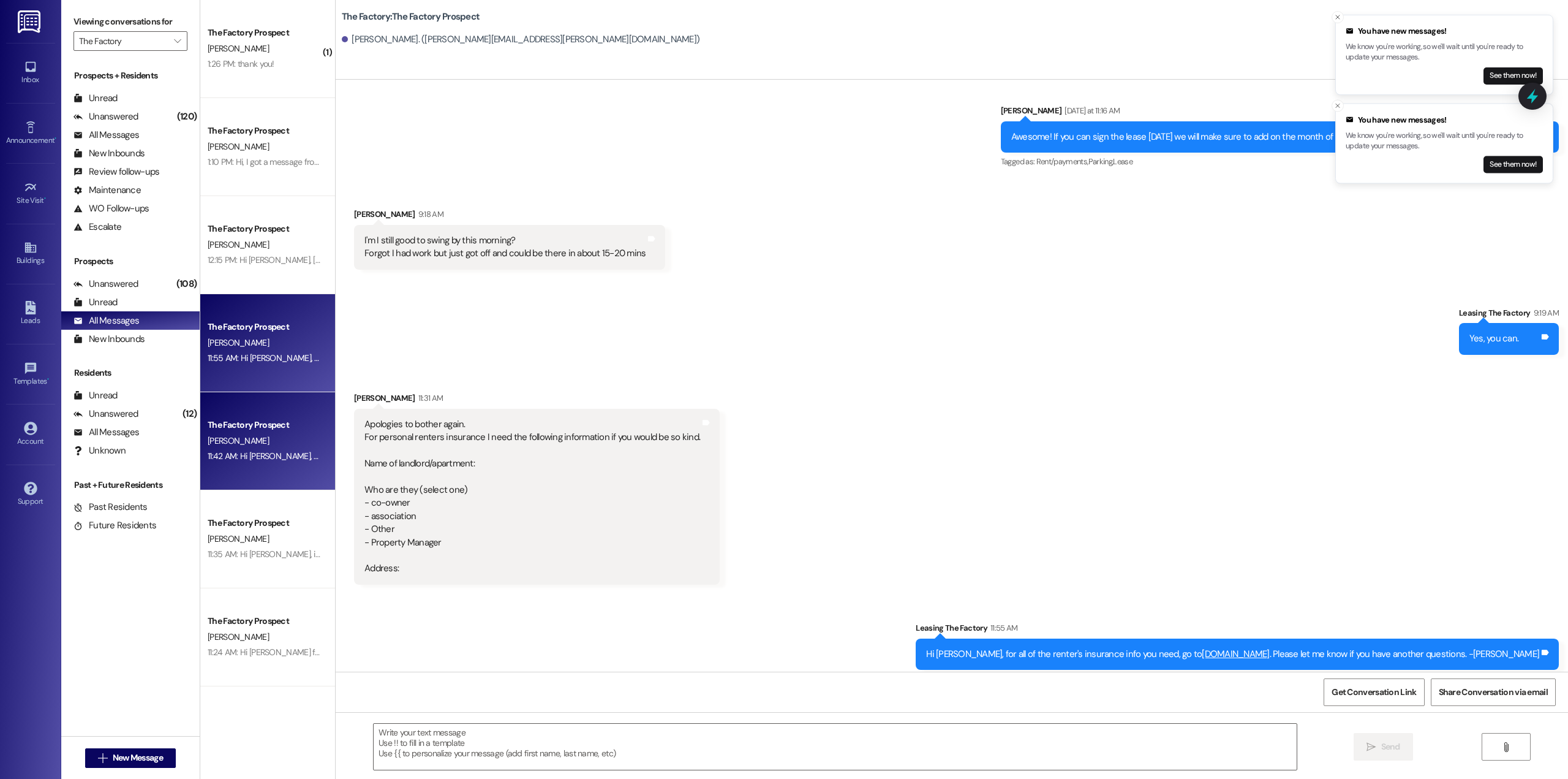
click at [251, 442] on div "[PERSON_NAME]" at bounding box center [264, 440] width 116 height 16
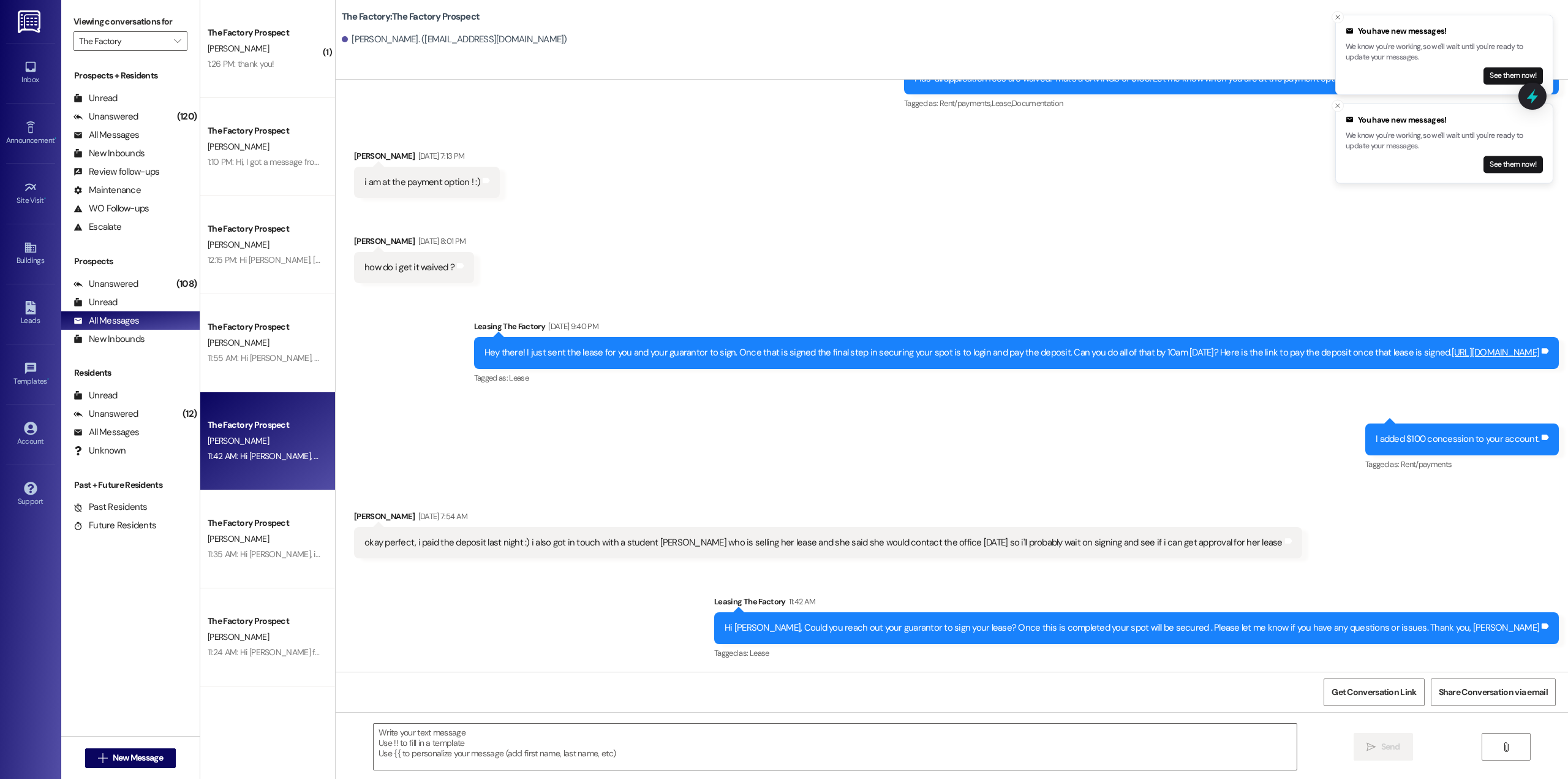
scroll to position [237, 0]
